Goal: Find specific page/section: Find specific page/section

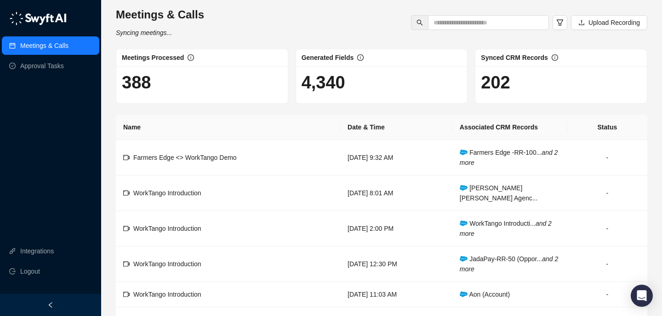
scroll to position [11, 0]
click at [216, 155] on span "Farmers Edge <> WorkTango Demo" at bounding box center [184, 157] width 103 height 7
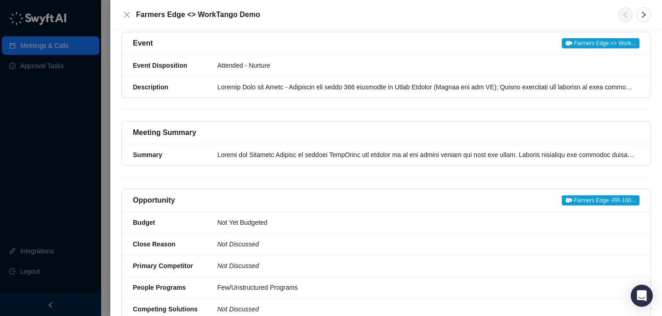
scroll to position [199, 0]
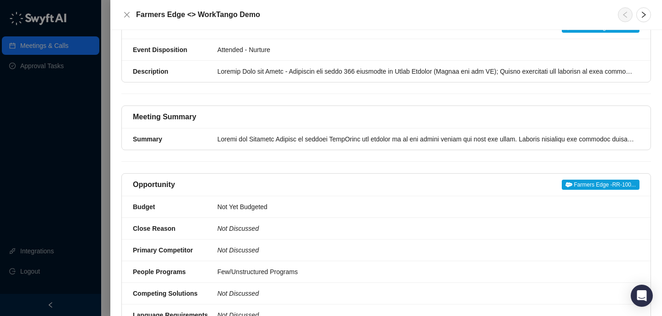
click at [97, 137] on div at bounding box center [331, 158] width 662 height 316
